Goal: Task Accomplishment & Management: Manage account settings

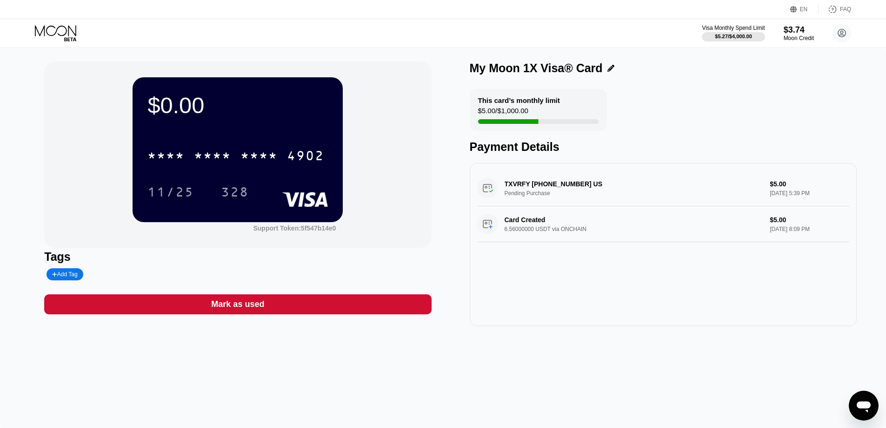
click at [248, 309] on div "Mark as used" at bounding box center [237, 304] width 53 height 11
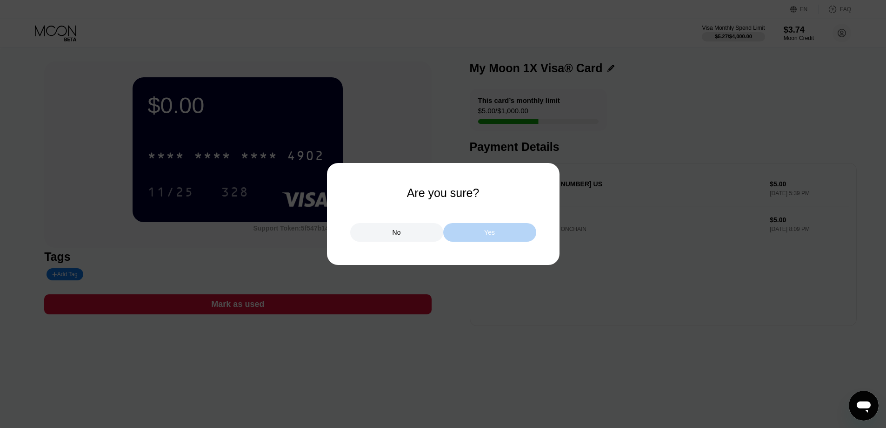
click at [487, 228] on div "Yes" at bounding box center [489, 232] width 11 height 8
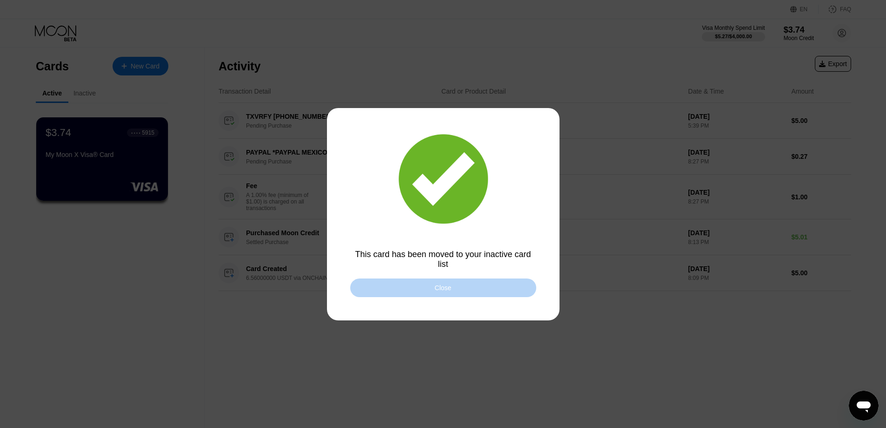
click at [433, 287] on div "Close" at bounding box center [443, 287] width 186 height 19
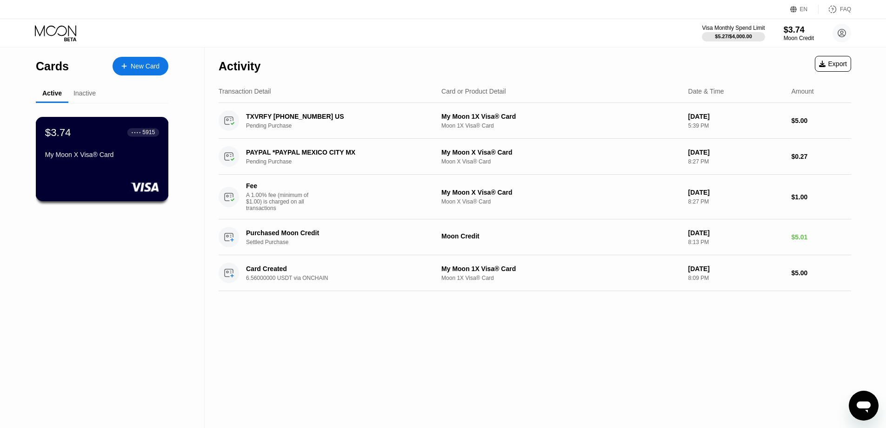
click at [130, 154] on div "My Moon X Visa® Card" at bounding box center [102, 154] width 114 height 7
